Goal: Information Seeking & Learning: Learn about a topic

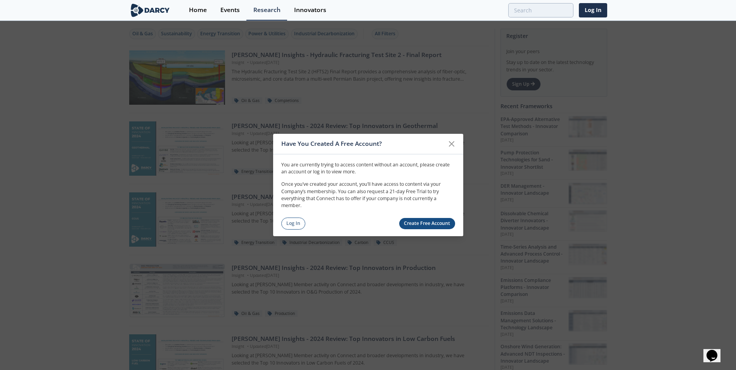
click at [430, 225] on link "Create Free Account" at bounding box center [427, 223] width 56 height 11
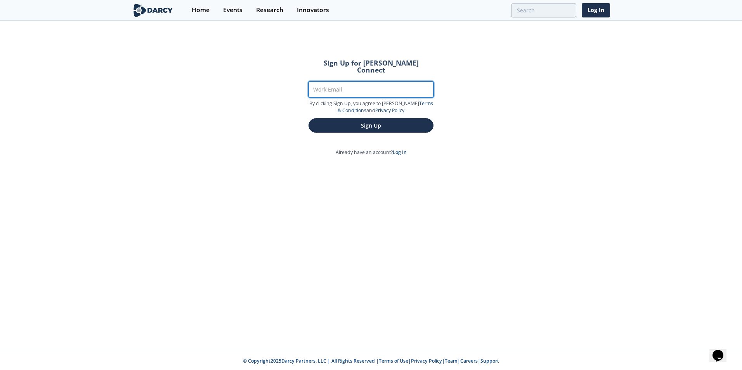
click at [356, 88] on input "Work Email" at bounding box center [370, 89] width 125 height 16
type input "[PERSON_NAME][EMAIL_ADDRESS][DOMAIN_NAME]"
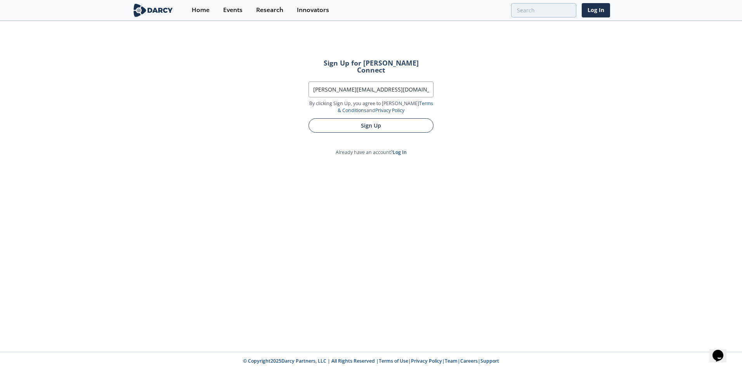
click at [362, 118] on button "Sign Up" at bounding box center [370, 125] width 125 height 14
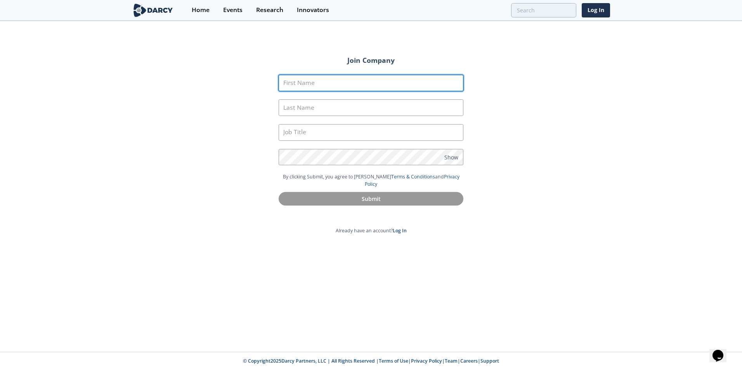
click at [359, 81] on input "First Name" at bounding box center [370, 83] width 185 height 17
type input "Adam"
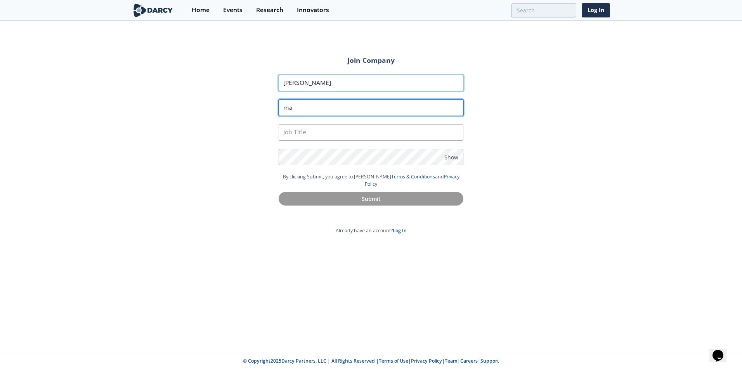
type input "m"
type input "Marsh"
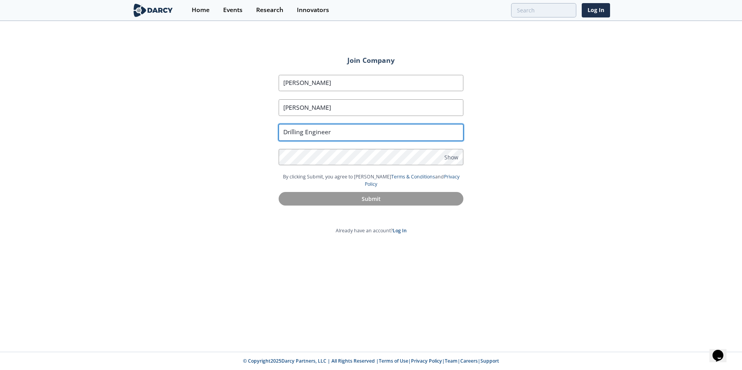
type input "Drilling Engineer"
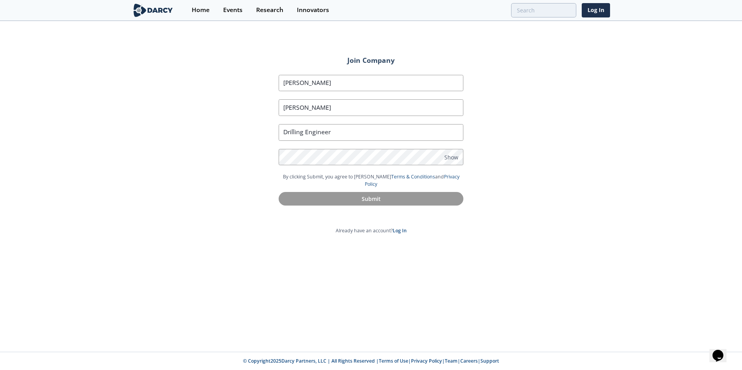
click at [565, 128] on div "Join Company First Name Adam Last Name Marsh Job Title Drilling Engineer Passwo…" at bounding box center [371, 187] width 742 height 330
click at [605, 223] on div "Join Company First Name Adam Last Name Marsh Job Title Drilling Engineer Passwo…" at bounding box center [371, 187] width 742 height 330
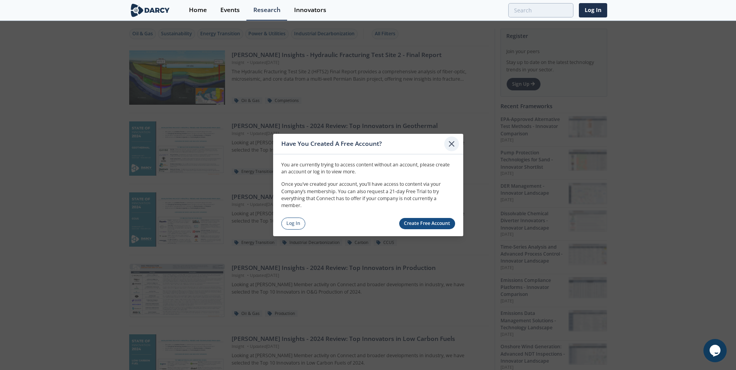
click at [452, 142] on icon at bounding box center [451, 143] width 9 height 9
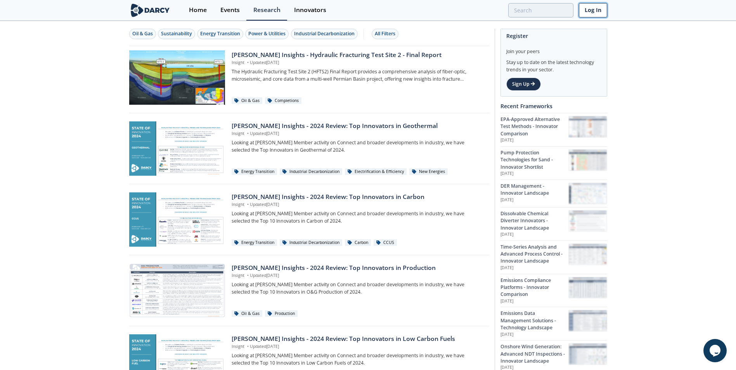
click at [593, 10] on link "Log In" at bounding box center [593, 10] width 28 height 14
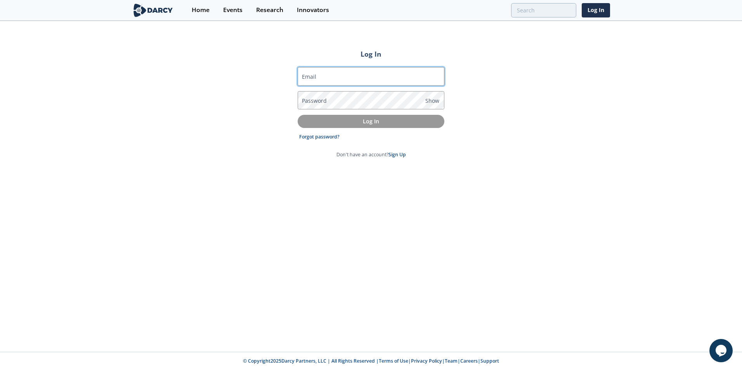
click at [333, 76] on input "Email" at bounding box center [370, 76] width 147 height 19
type input "amarsh@petronascanada.com"
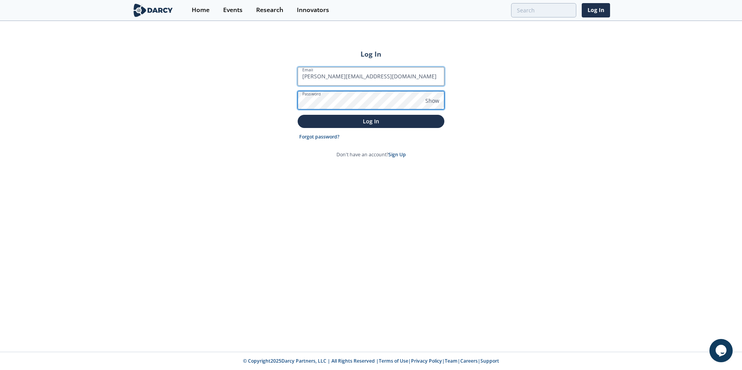
click at [297, 115] on button "Log In" at bounding box center [370, 121] width 147 height 13
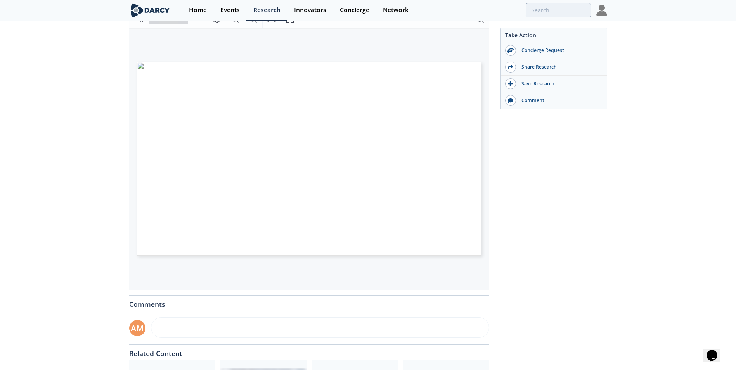
scroll to position [109, 0]
type input "2"
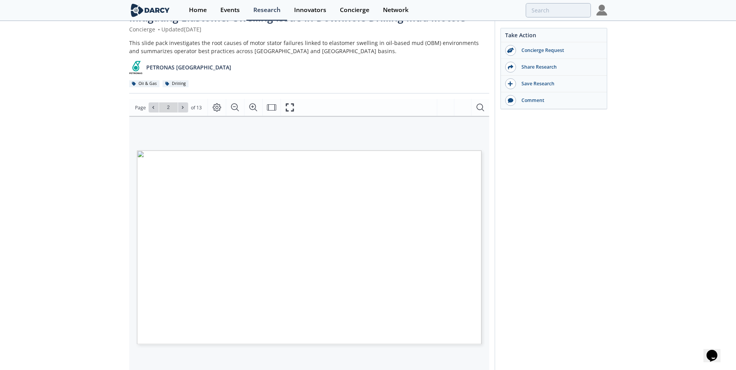
scroll to position [39, 0]
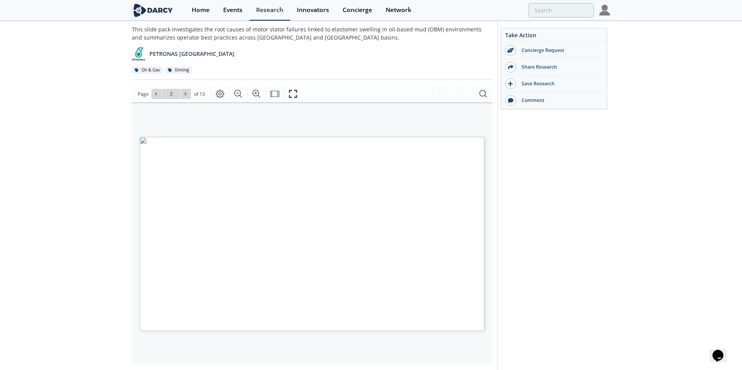
drag, startPoint x: 186, startPoint y: 95, endPoint x: 122, endPoint y: 150, distance: 85.0
click at [122, 150] on div "Mitigating Elastomer Swelling Issue in Downhole Drilling Mud Motors Concierge •…" at bounding box center [371, 260] width 742 height 555
click at [186, 94] on icon at bounding box center [185, 94] width 5 height 5
type input "3"
click at [189, 95] on button at bounding box center [186, 94] width 10 height 10
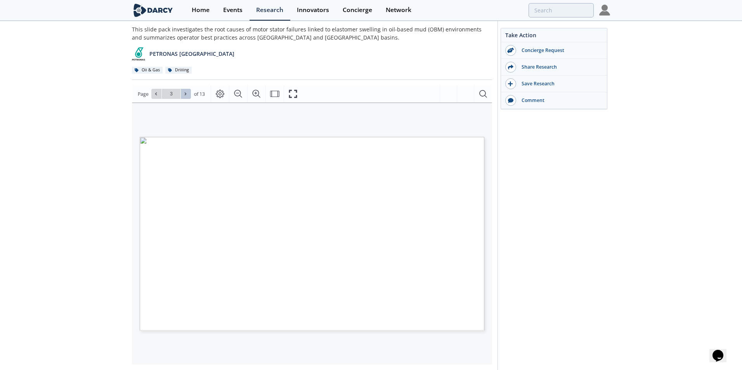
type input "4"
click at [288, 208] on span "Page 4" at bounding box center [631, 372] width 686 height 342
click at [186, 97] on button at bounding box center [186, 94] width 10 height 10
type input "5"
click at [186, 98] on button at bounding box center [186, 94] width 10 height 10
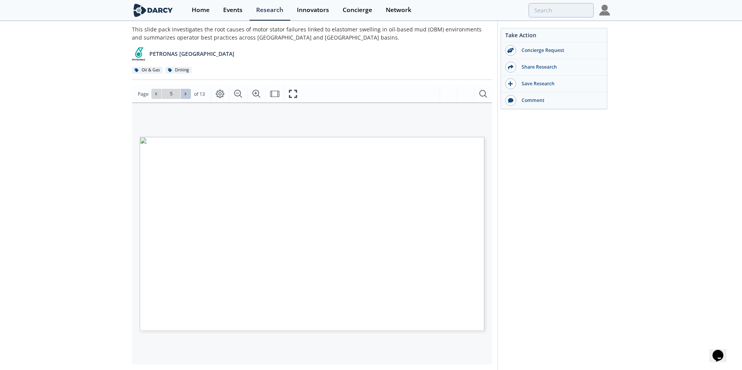
type input "6"
click at [185, 93] on icon at bounding box center [186, 94] width 2 height 3
type input "7"
click at [183, 94] on icon at bounding box center [185, 94] width 5 height 5
type input "8"
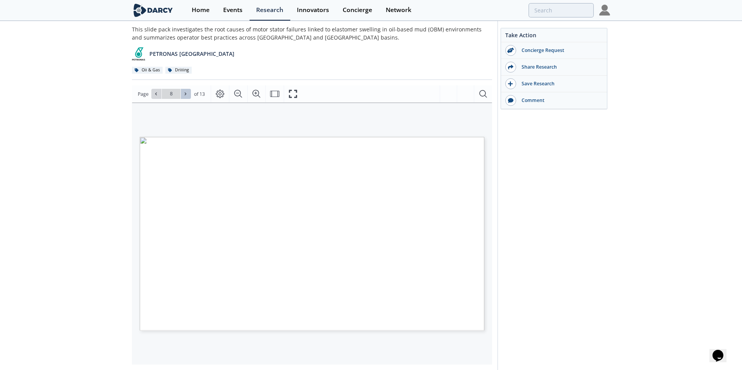
click at [187, 96] on icon at bounding box center [185, 94] width 5 height 5
click at [185, 95] on icon at bounding box center [185, 94] width 5 height 5
click at [643, 260] on div "Mitigating Elastomer Swelling Issue in Downhole Drilling Mud Motors Concierge •…" at bounding box center [368, 260] width 736 height 555
click at [186, 95] on icon at bounding box center [185, 94] width 5 height 5
click at [184, 93] on icon at bounding box center [185, 94] width 5 height 5
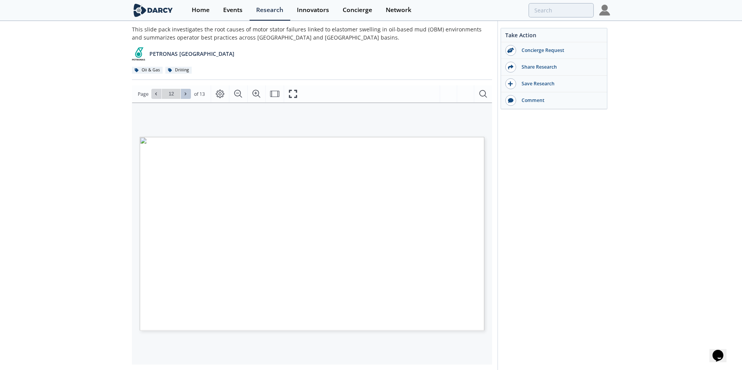
click at [186, 93] on icon at bounding box center [185, 94] width 5 height 5
type input "13"
